Goal: Navigation & Orientation: Find specific page/section

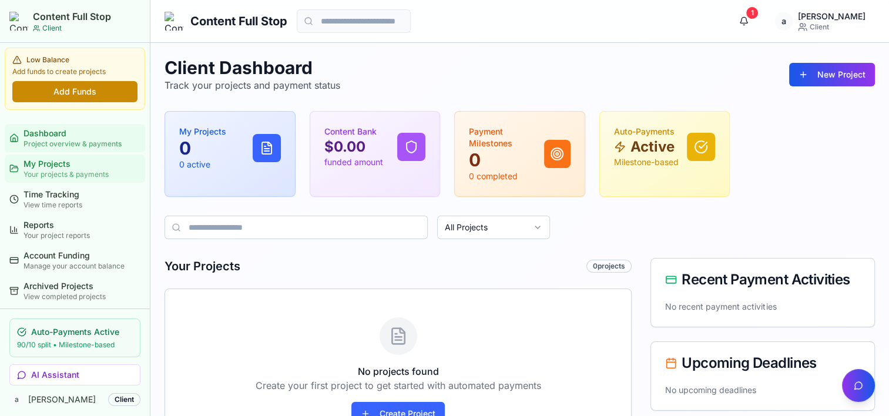
click at [51, 173] on div "Your projects & payments" at bounding box center [81, 174] width 117 height 9
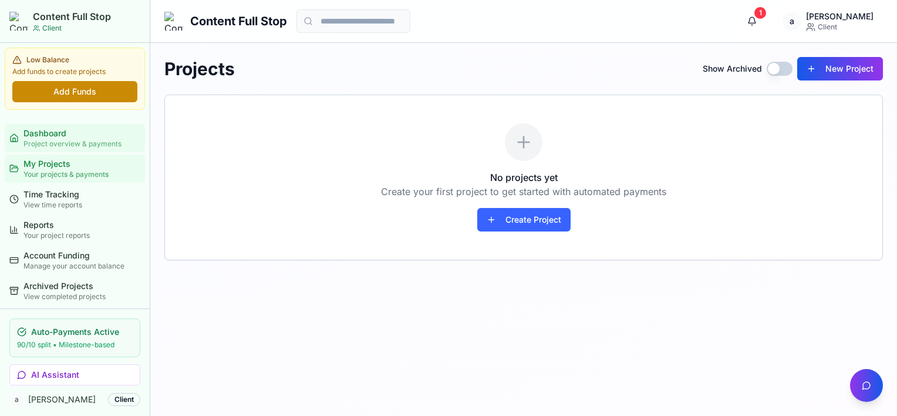
click at [59, 129] on div "Dashboard" at bounding box center [81, 133] width 117 height 12
